Goal: Transaction & Acquisition: Purchase product/service

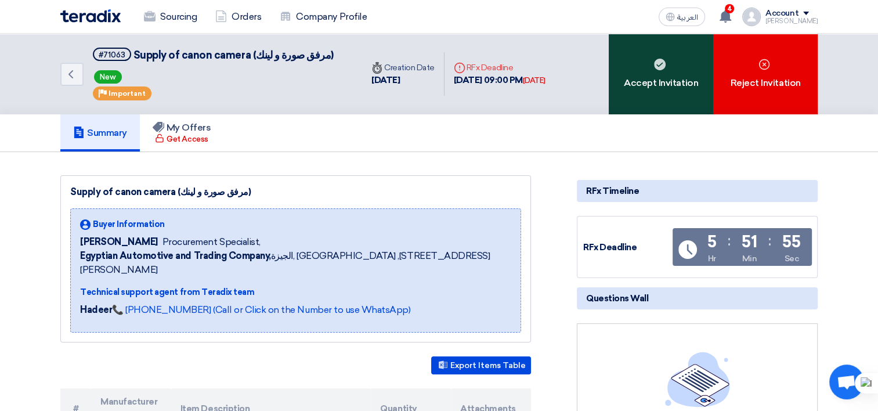
click at [627, 96] on div "Accept Invitation" at bounding box center [661, 74] width 104 height 81
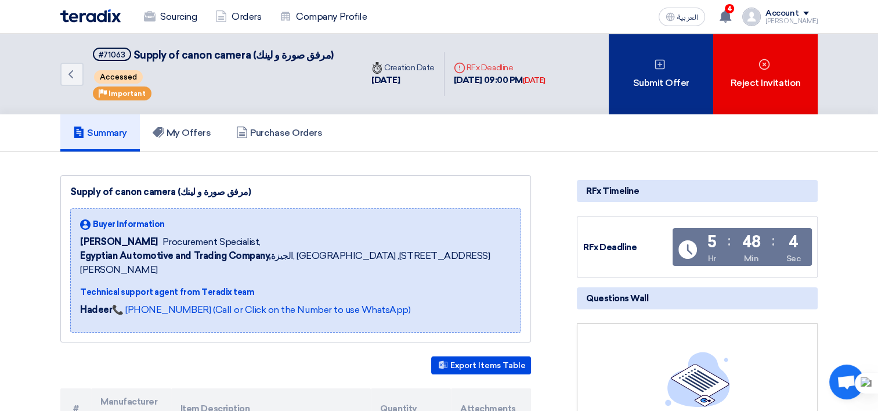
click at [661, 79] on div "Submit Offer" at bounding box center [661, 74] width 104 height 81
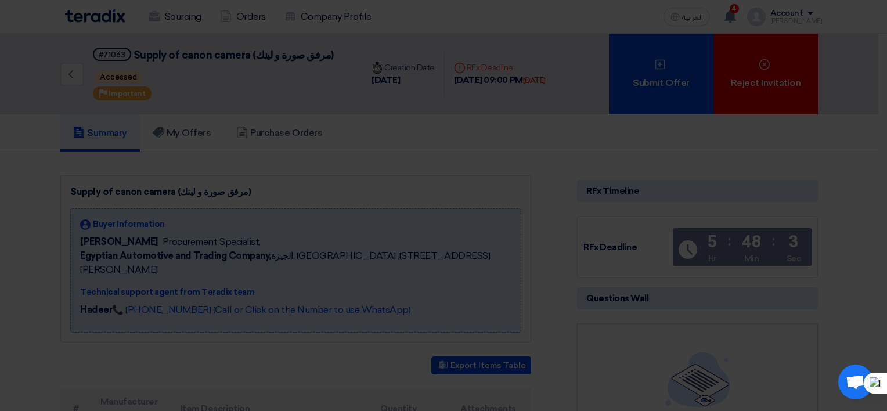
click at [480, 174] on div "Submit a new offer for this request Start a new offer submission from scratch" at bounding box center [443, 112] width 638 height 165
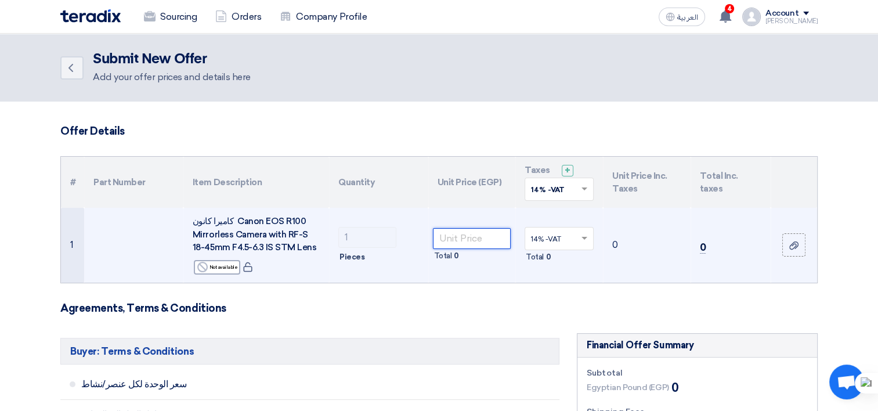
drag, startPoint x: 471, startPoint y: 238, endPoint x: 538, endPoint y: 248, distance: 67.5
click at [471, 238] on input "number" at bounding box center [472, 238] width 78 height 21
type input "31500"
click at [639, 265] on td "35910" at bounding box center [647, 245] width 88 height 75
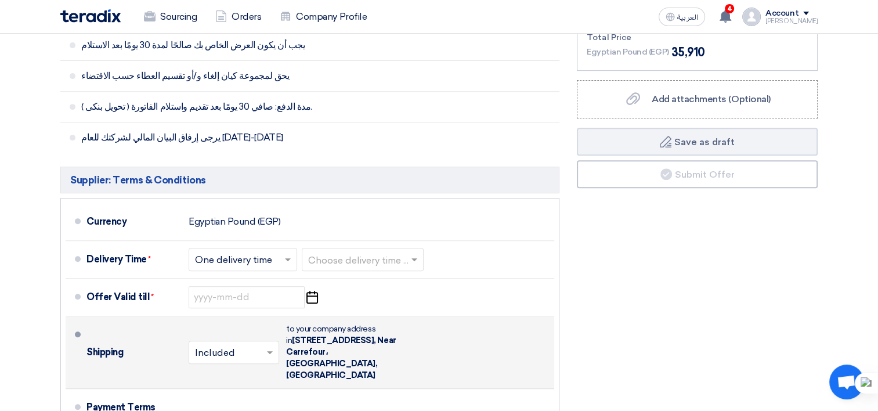
scroll to position [464, 0]
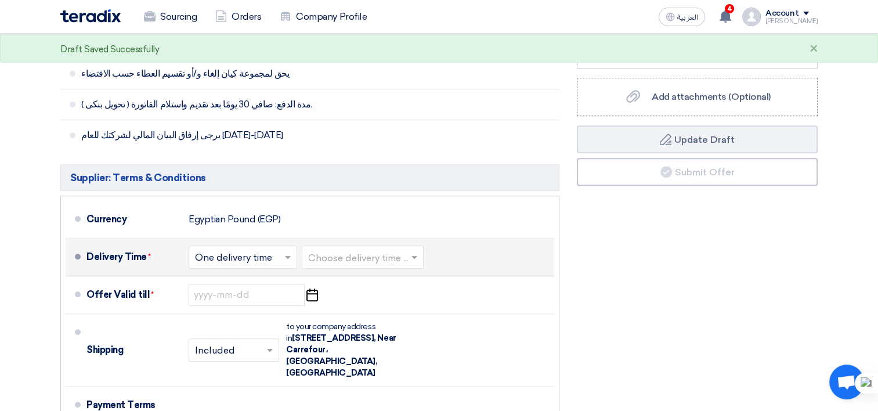
click at [274, 258] on input "text" at bounding box center [243, 258] width 97 height 17
click at [383, 259] on input "text" at bounding box center [363, 258] width 110 height 17
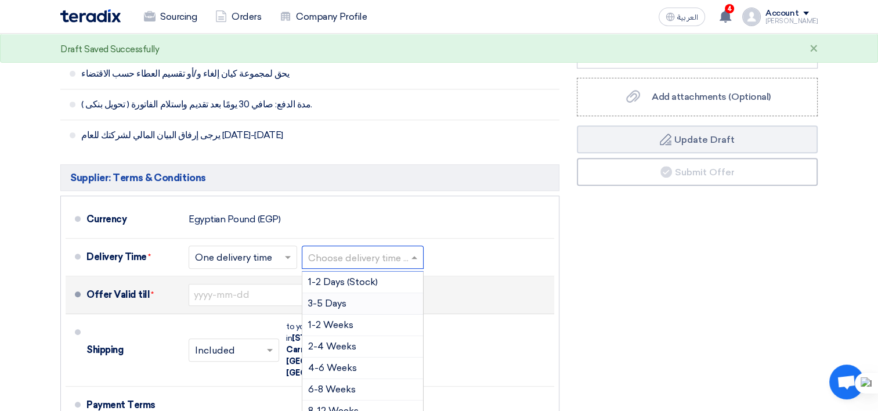
click at [366, 304] on div "3-5 Days" at bounding box center [362, 303] width 121 height 21
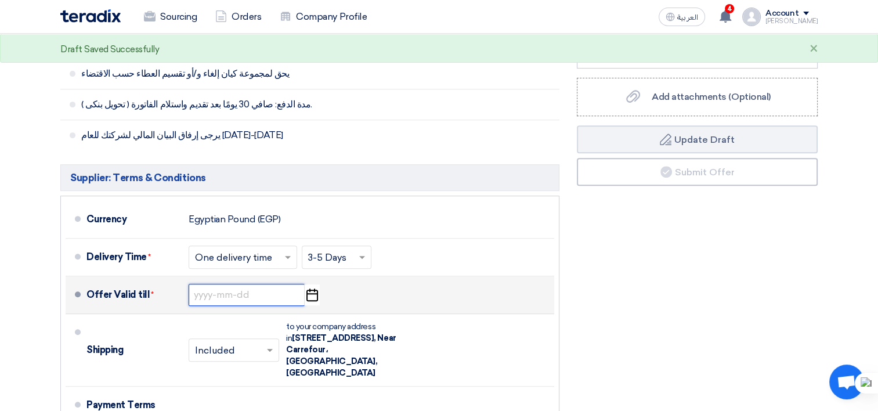
click at [267, 292] on input at bounding box center [247, 295] width 116 height 22
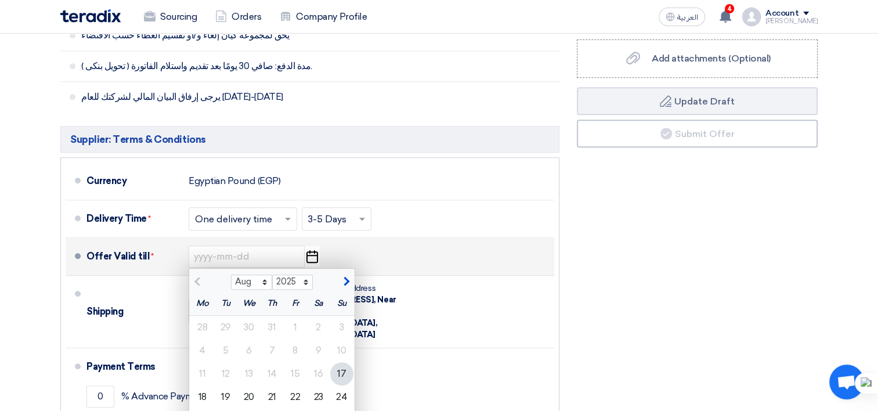
scroll to position [522, 0]
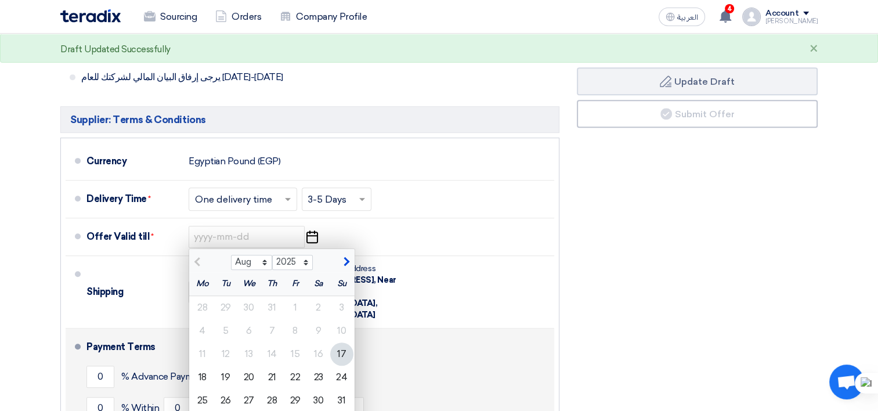
click at [241, 374] on div "20" at bounding box center [248, 377] width 23 height 23
type input "[DATE]"
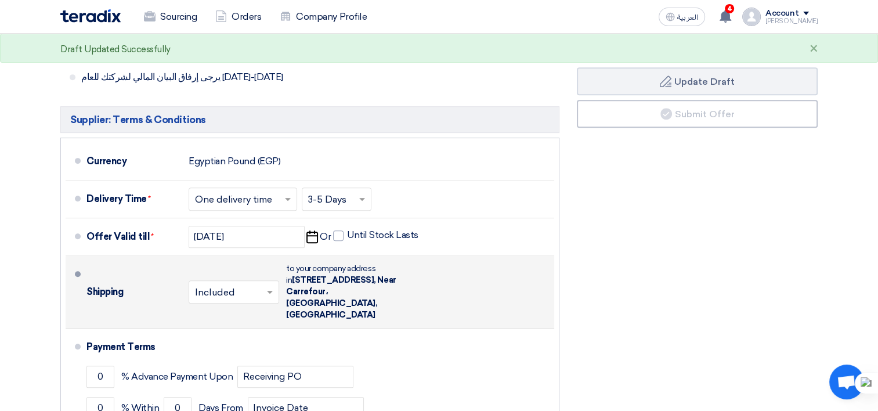
scroll to position [580, 0]
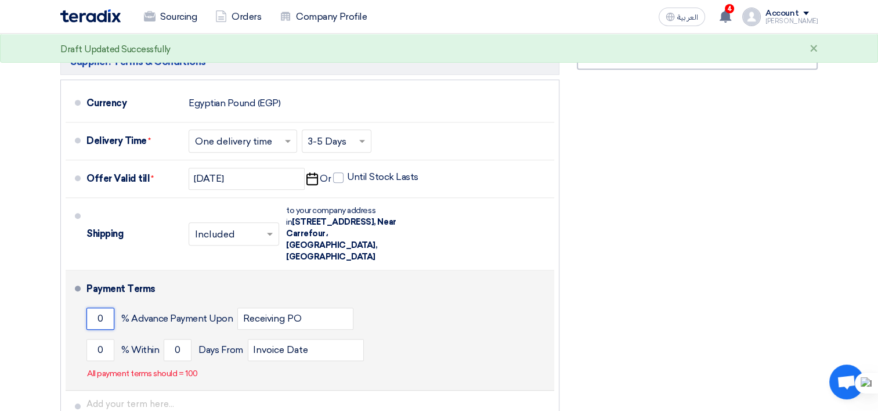
drag, startPoint x: 101, startPoint y: 307, endPoint x: 117, endPoint y: 312, distance: 16.5
click at [101, 308] on input "0" at bounding box center [100, 319] width 28 height 22
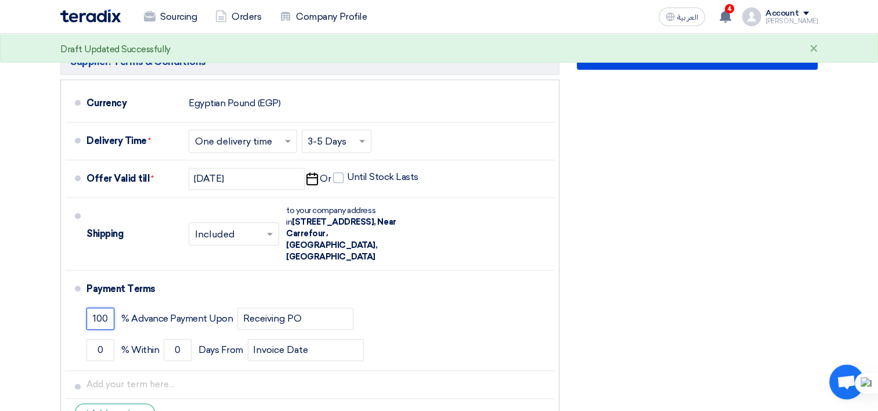
type input "100"
click at [739, 214] on div "Financial Offer Summary Subtotal Egyptian Pound (EGP) 31,500 Shipping Fees" at bounding box center [697, 95] width 258 height 685
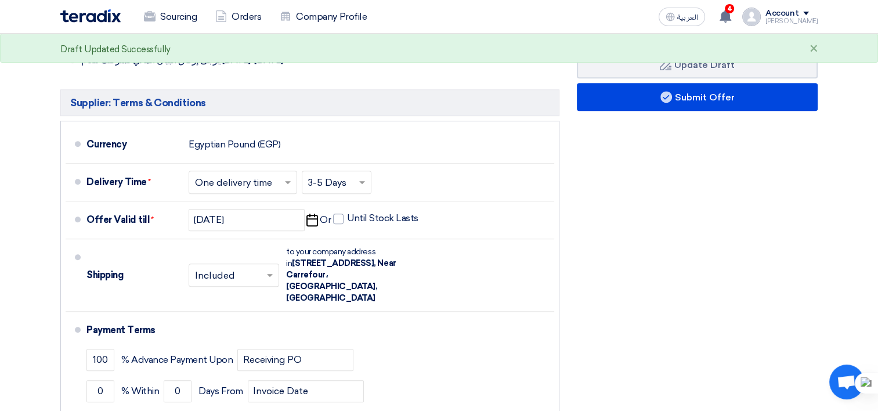
scroll to position [464, 0]
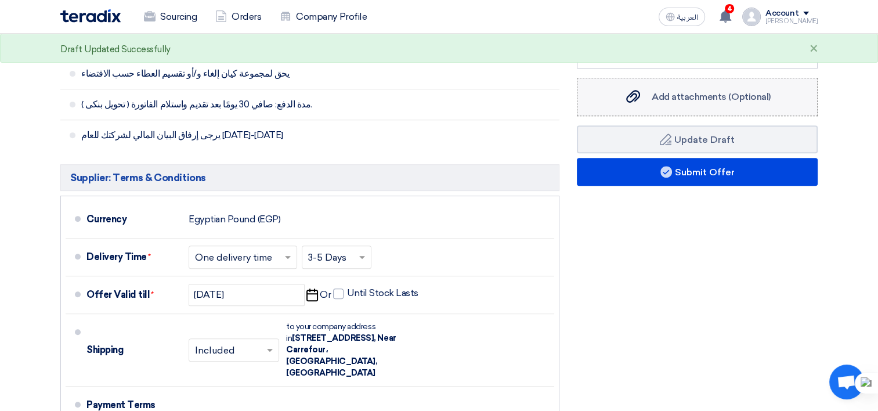
click at [667, 95] on span "Add attachments (Optional)" at bounding box center [711, 96] width 119 height 11
click at [0, 0] on input "Add attachments (Optional) Add attachments (Optional)" at bounding box center [0, 0] width 0 height 0
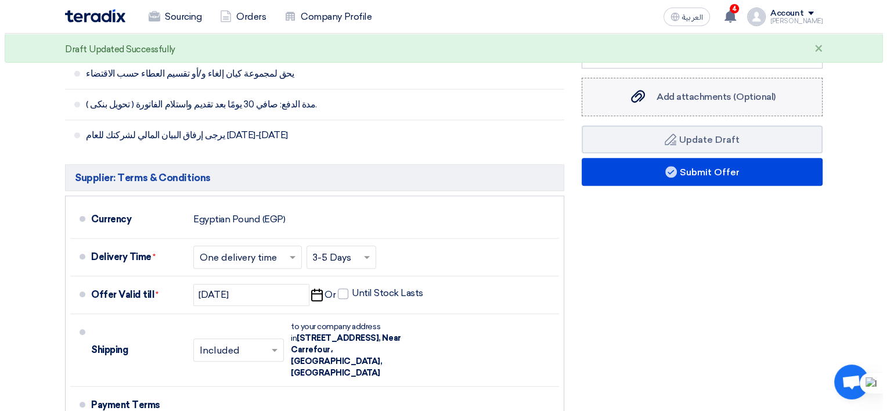
scroll to position [348, 0]
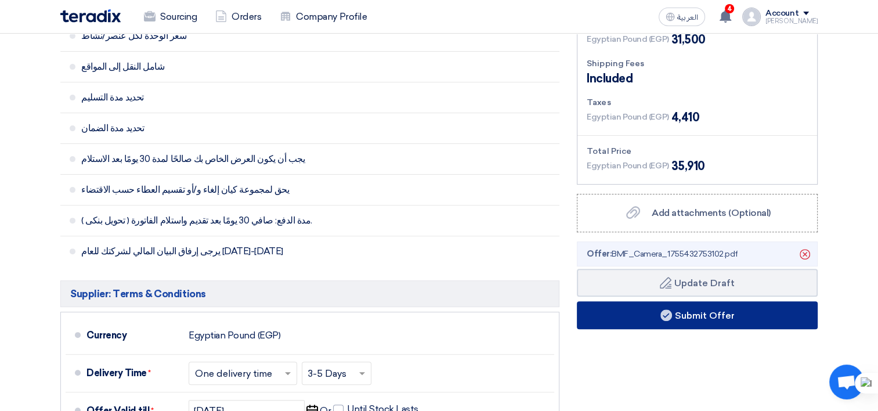
click at [676, 312] on button "Submit Offer" at bounding box center [697, 315] width 241 height 28
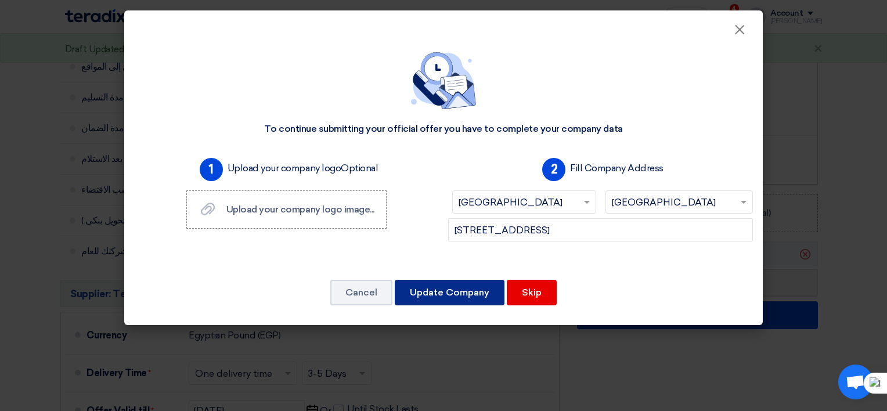
click at [462, 291] on button "Update Company" at bounding box center [450, 293] width 110 height 26
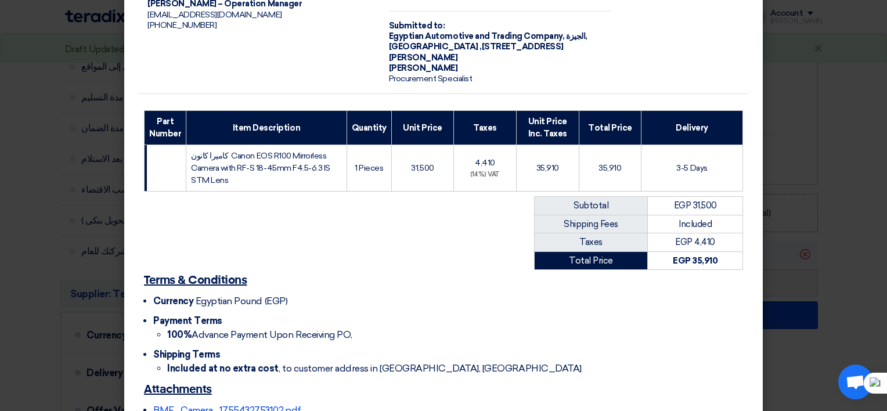
scroll to position [147, 0]
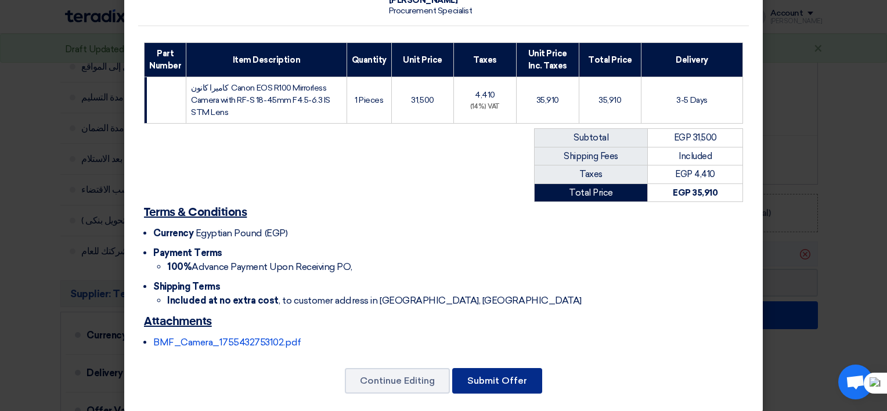
click at [488, 375] on button "Submit Offer" at bounding box center [497, 381] width 90 height 26
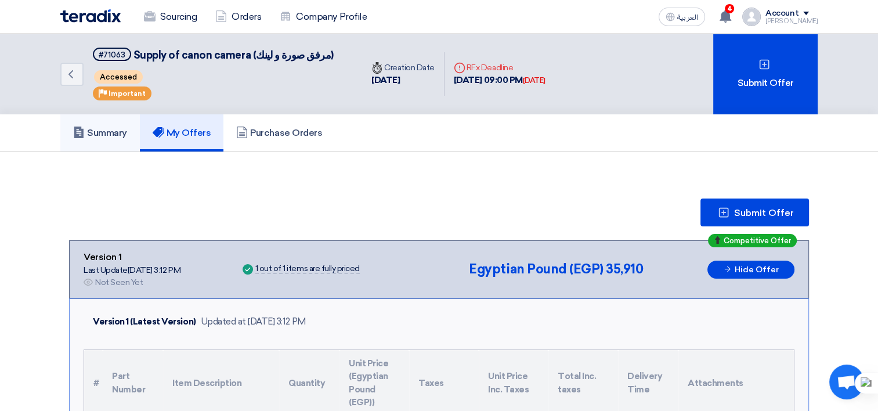
click at [122, 139] on link "Summary" at bounding box center [99, 132] width 79 height 37
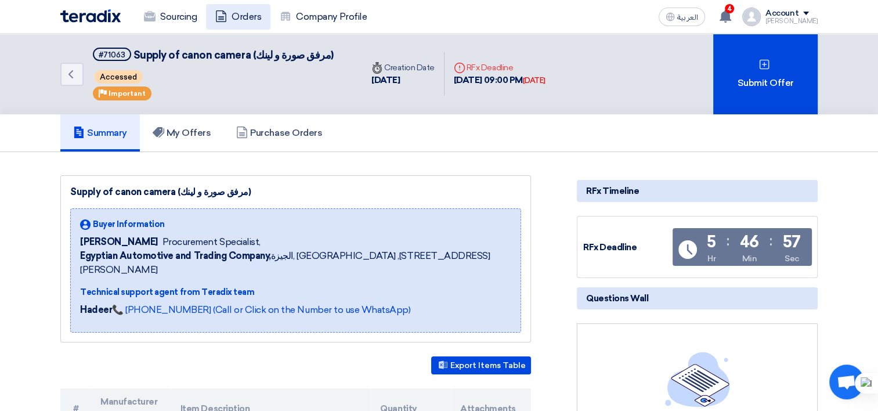
click at [237, 21] on link "Orders" at bounding box center [238, 17] width 64 height 26
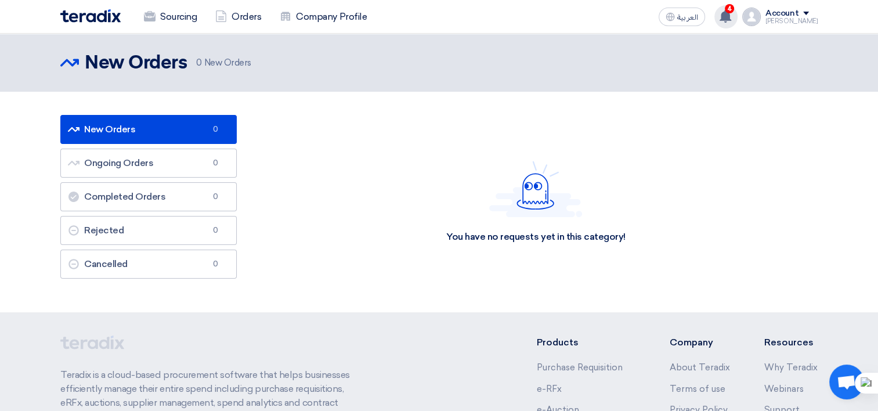
click at [732, 21] on icon at bounding box center [725, 16] width 13 height 13
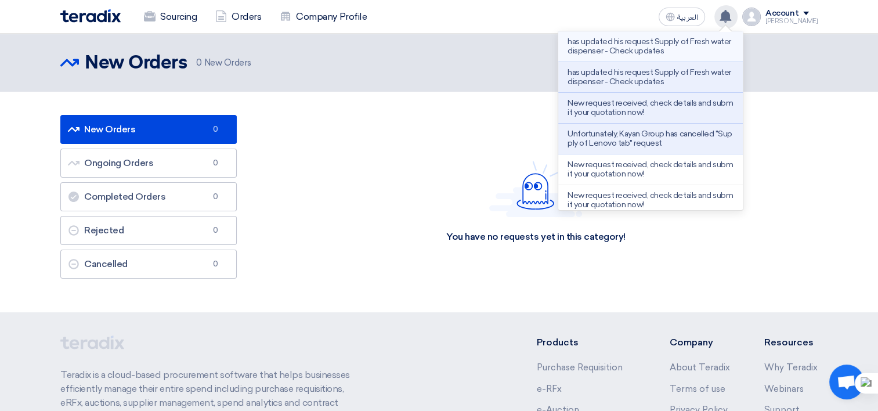
click at [697, 46] on p "has updated his request Supply of Fresh water dispenser - Check updates" at bounding box center [650, 46] width 166 height 19
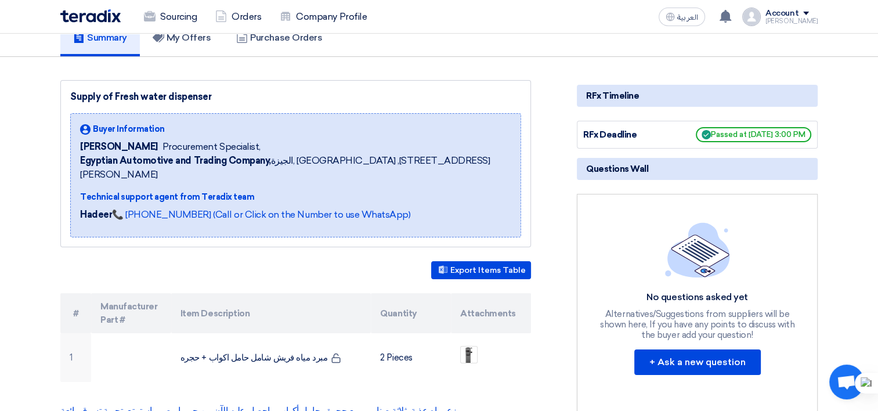
scroll to position [116, 0]
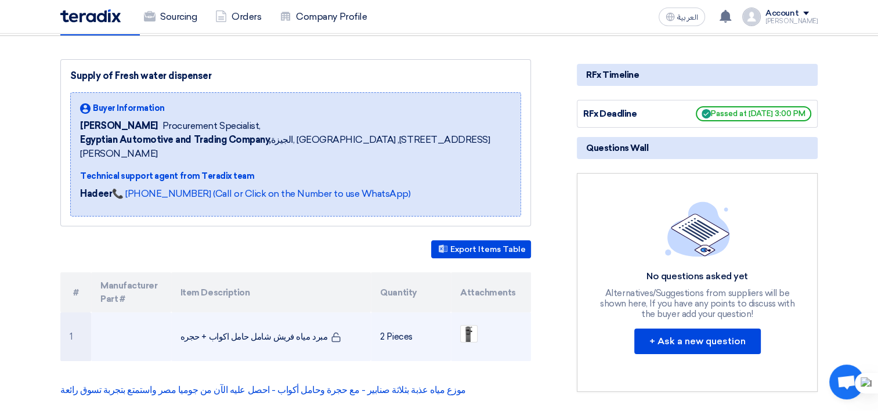
click at [258, 315] on td "مبرد مياه فريش شامل حامل اكواب + حجره" at bounding box center [271, 336] width 200 height 49
copy tr "مبرد مياه فريش شامل حامل اكواب + حجره"
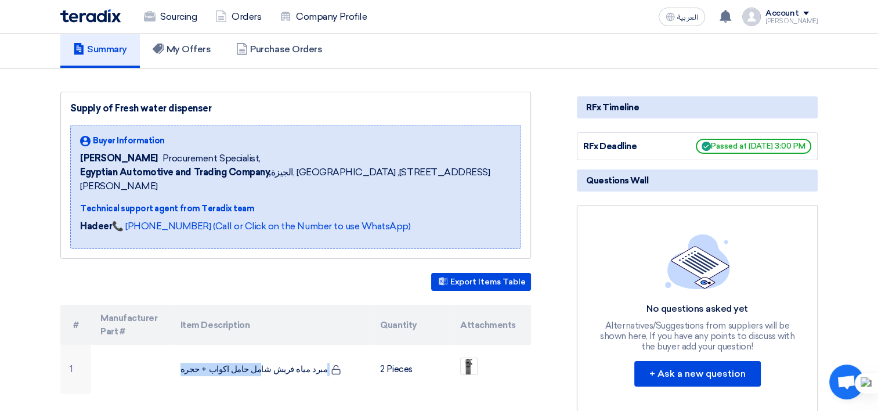
scroll to position [0, 0]
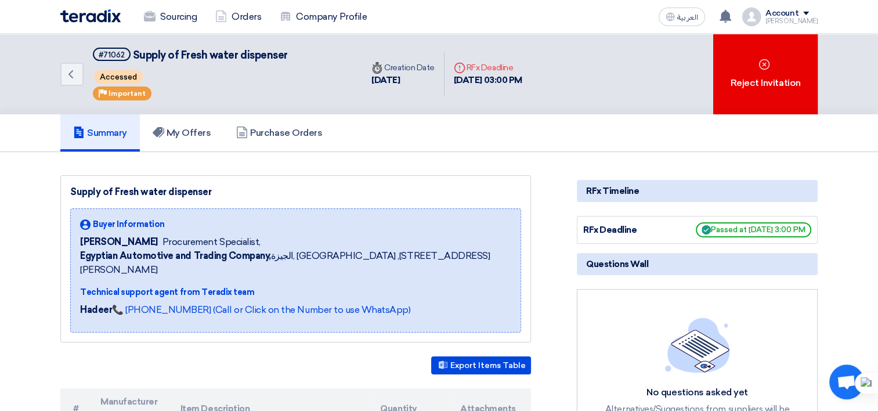
click at [498, 63] on div "Deadline RFx Deadline" at bounding box center [488, 68] width 68 height 12
click at [574, 94] on div "Back #71062 Supply of Fresh water dispenser Accessed Priority Important Time Cr…" at bounding box center [438, 74] width 757 height 81
